Goal: Task Accomplishment & Management: Manage account settings

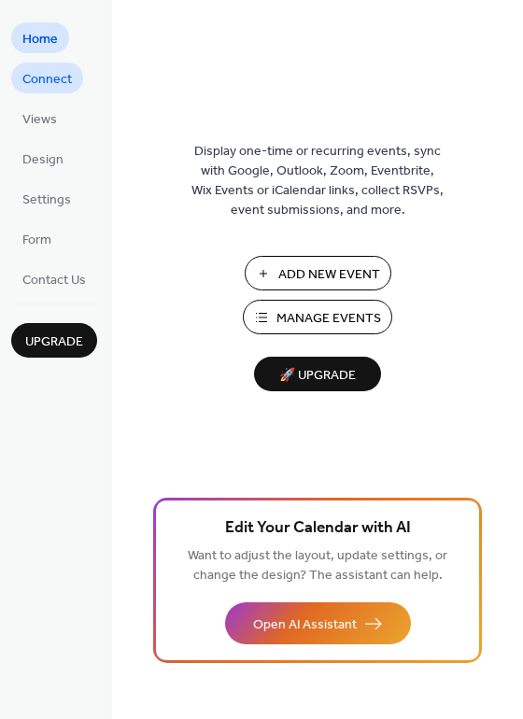
click at [63, 74] on span "Connect" at bounding box center [46, 80] width 49 height 20
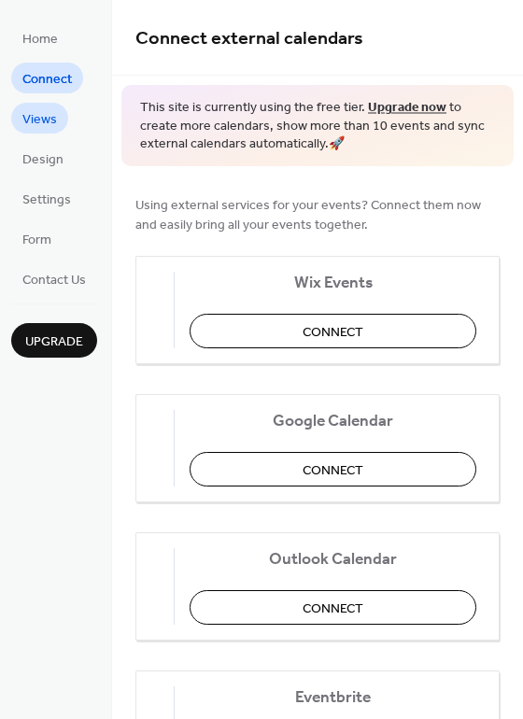
click at [46, 101] on ul "Home Connect Views Design Settings Form Contact Us" at bounding box center [54, 158] width 86 height 272
click at [49, 119] on span "Views" at bounding box center [39, 120] width 35 height 20
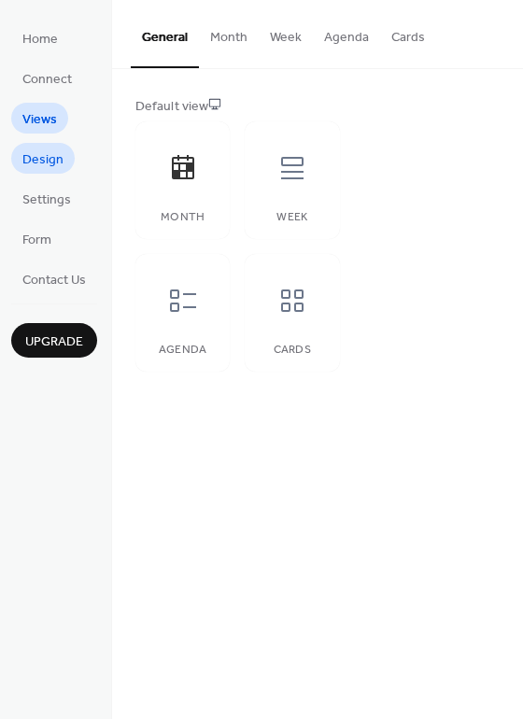
click at [45, 160] on span "Design" at bounding box center [42, 160] width 41 height 20
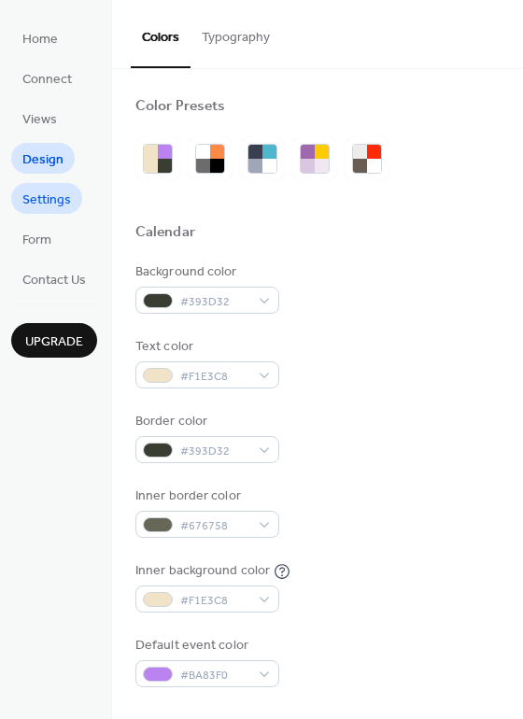
click at [47, 192] on span "Settings" at bounding box center [46, 200] width 49 height 20
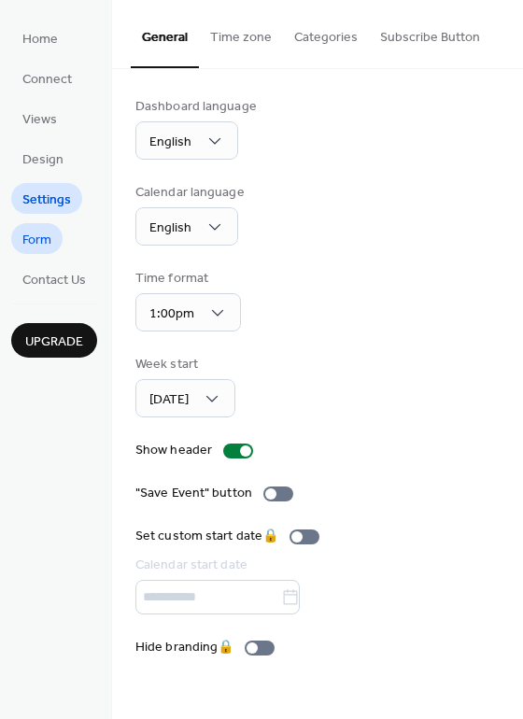
click at [55, 234] on link "Form" at bounding box center [36, 238] width 51 height 31
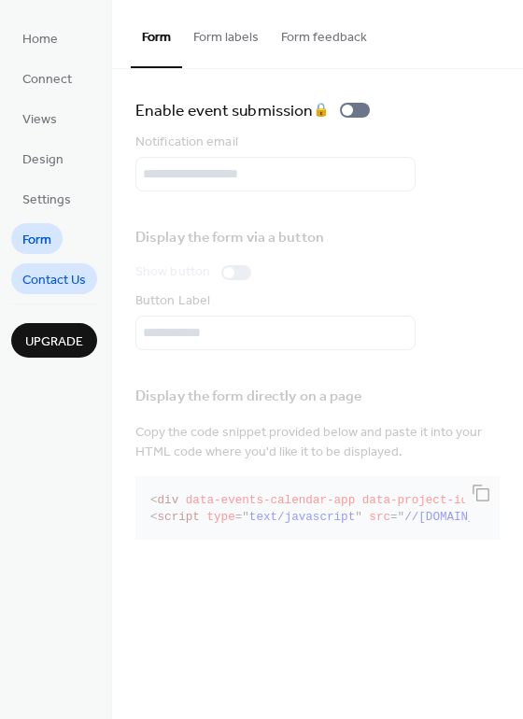
click at [56, 277] on span "Contact Us" at bounding box center [53, 281] width 63 height 20
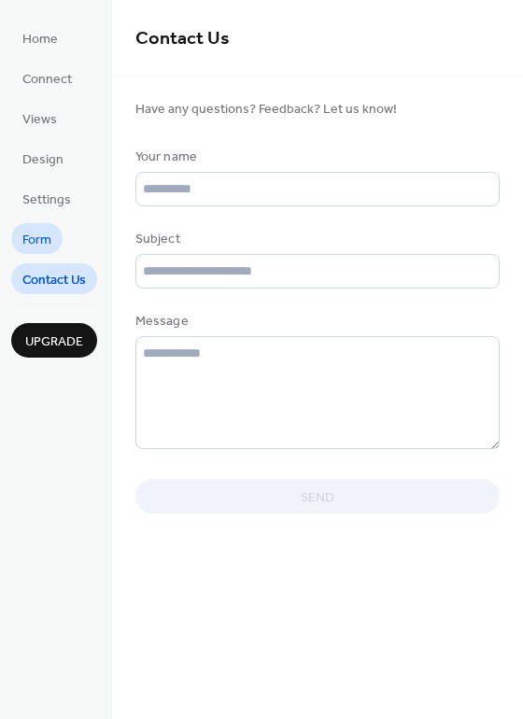
click at [54, 243] on link "Form" at bounding box center [36, 238] width 51 height 31
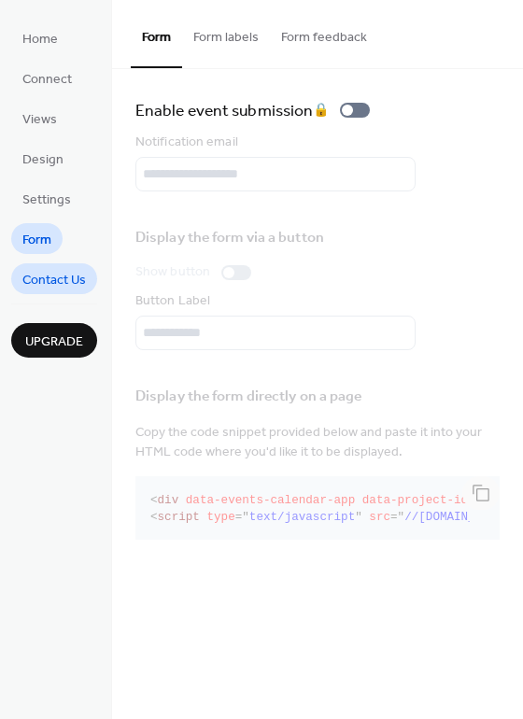
click at [55, 278] on span "Contact Us" at bounding box center [53, 281] width 63 height 20
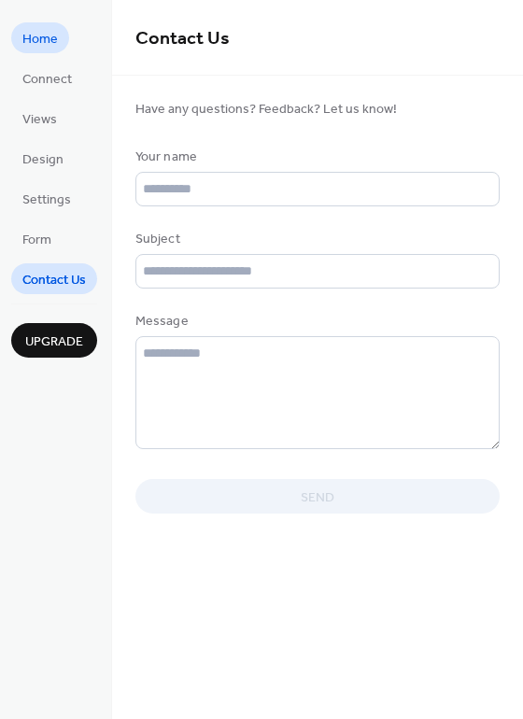
click at [56, 44] on span "Home" at bounding box center [39, 40] width 35 height 20
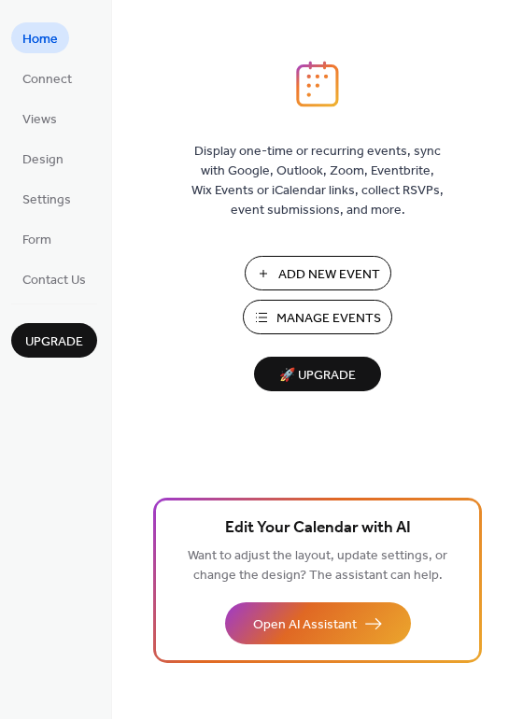
click at [283, 303] on button "Manage Events" at bounding box center [317, 317] width 149 height 35
click at [45, 36] on span "Home" at bounding box center [39, 40] width 35 height 20
click at [50, 154] on span "Design" at bounding box center [42, 160] width 41 height 20
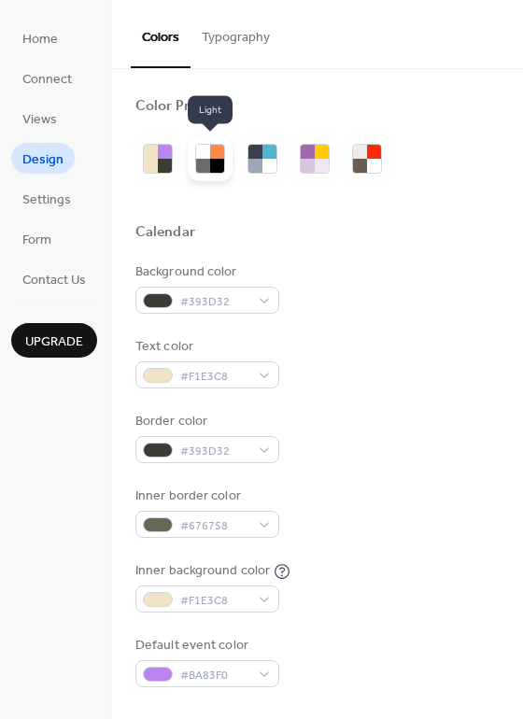
click at [207, 161] on div at bounding box center [203, 166] width 14 height 14
